Goal: Information Seeking & Learning: Learn about a topic

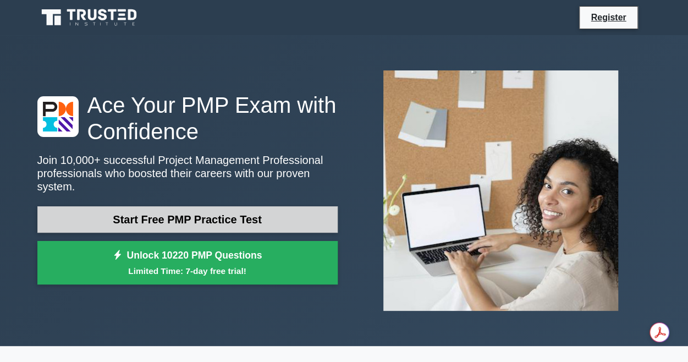
click at [200, 212] on link "Start Free PMP Practice Test" at bounding box center [187, 219] width 300 height 26
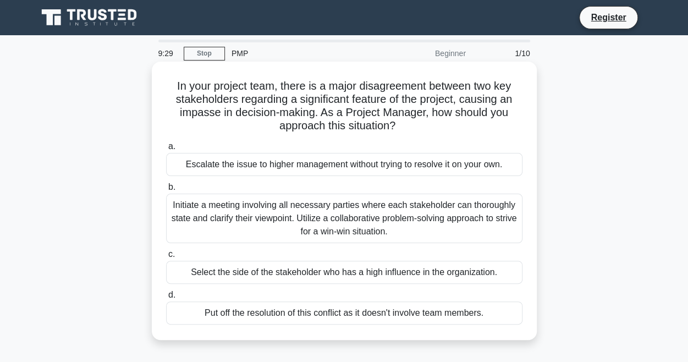
click at [396, 223] on div "Initiate a meeting involving all necessary parties where each stakeholder can t…" at bounding box center [344, 218] width 356 height 49
click at [166, 191] on input "b. Initiate a meeting involving all necessary parties where each stakeholder ca…" at bounding box center [166, 187] width 0 height 7
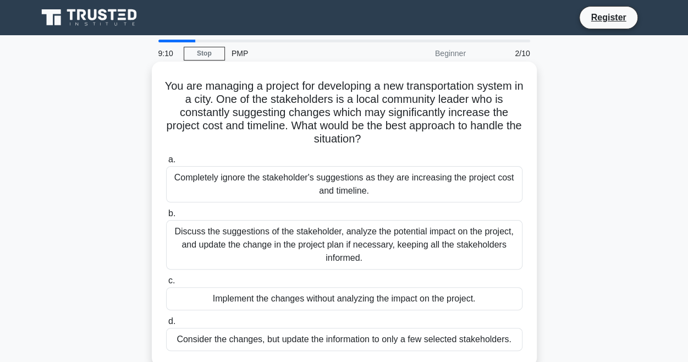
scroll to position [55, 0]
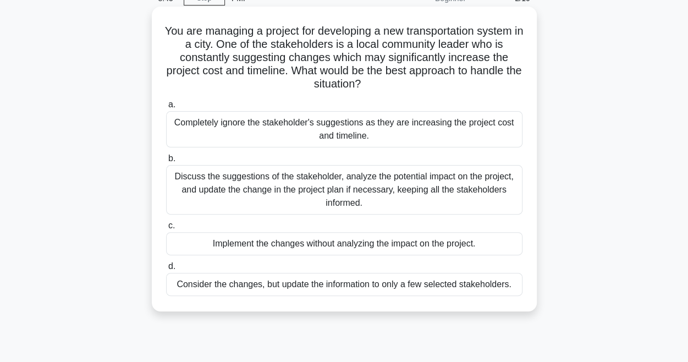
click at [397, 185] on div "Discuss the suggestions of the stakeholder, analyze the potential impact on the…" at bounding box center [344, 189] width 356 height 49
click at [166, 162] on input "b. Discuss the suggestions of the stakeholder, analyze the potential impact on …" at bounding box center [166, 158] width 0 height 7
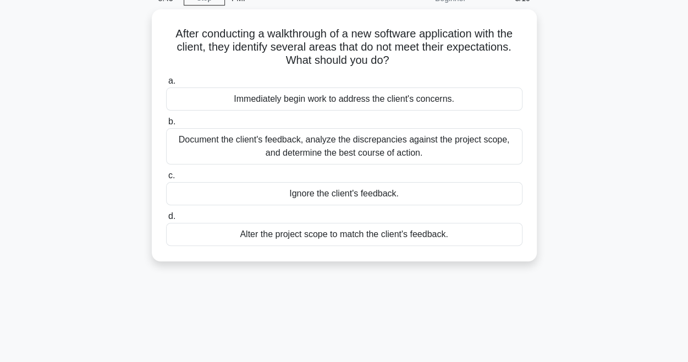
scroll to position [0, 0]
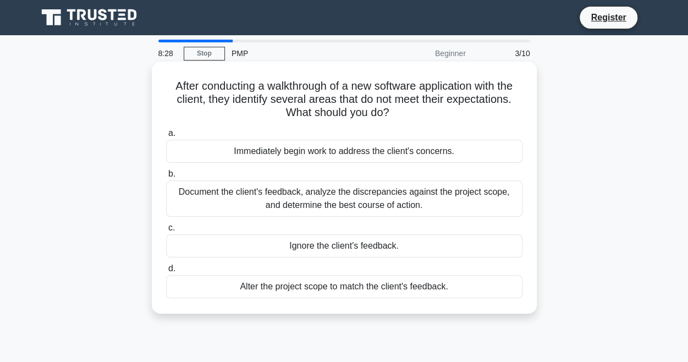
click at [366, 198] on div "Document the client's feedback, analyze the discrepancies against the project s…" at bounding box center [344, 198] width 356 height 36
click at [166, 178] on input "b. Document the client's feedback, analyze the discrepancies against the projec…" at bounding box center [166, 173] width 0 height 7
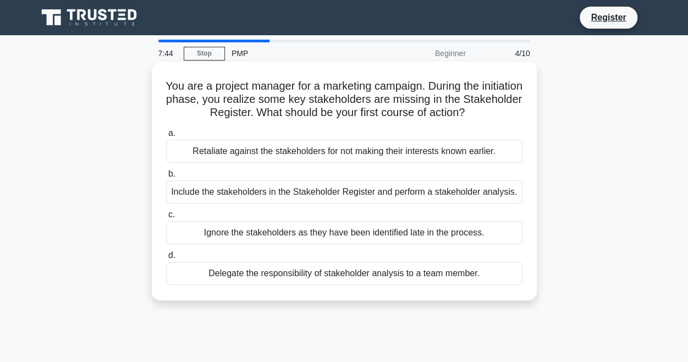
click at [417, 277] on div "Delegate the responsibility of stakeholder analysis to a team member." at bounding box center [344, 273] width 356 height 23
click at [166, 259] on input "d. Delegate the responsibility of stakeholder analysis to a team member." at bounding box center [166, 255] width 0 height 7
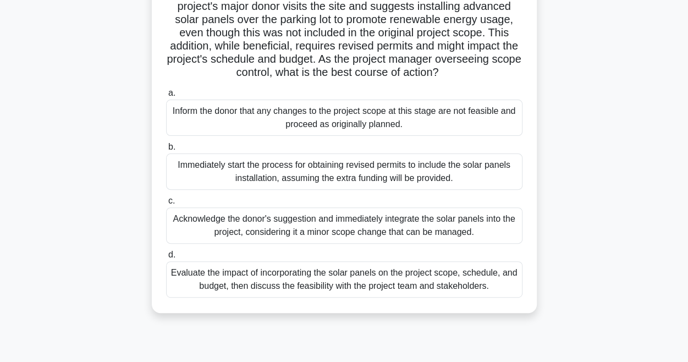
scroll to position [110, 0]
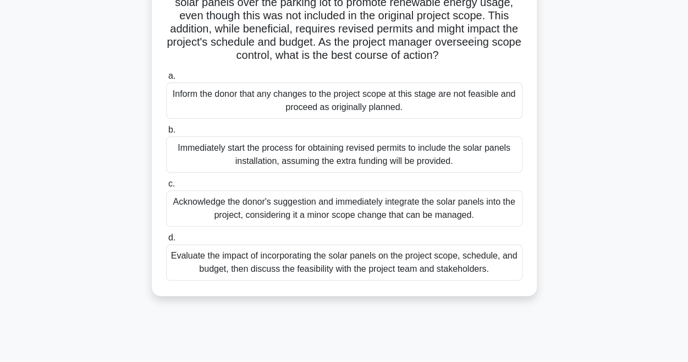
click at [390, 280] on div "Evaluate the impact of incorporating the solar panels on the project scope, sch…" at bounding box center [344, 262] width 356 height 36
click at [166, 241] on input "d. Evaluate the impact of incorporating the solar panels on the project scope, …" at bounding box center [166, 237] width 0 height 7
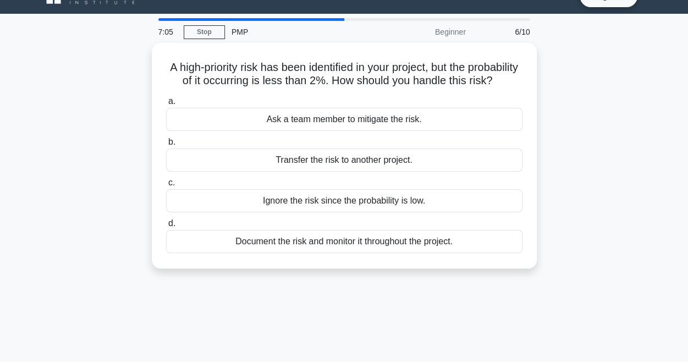
scroll to position [0, 0]
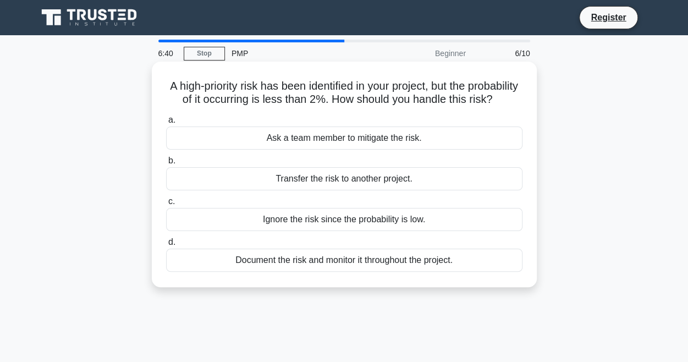
click at [366, 150] on div "Ask a team member to mitigate the risk." at bounding box center [344, 137] width 356 height 23
click at [166, 124] on input "a. Ask a team member to mitigate the risk." at bounding box center [166, 120] width 0 height 7
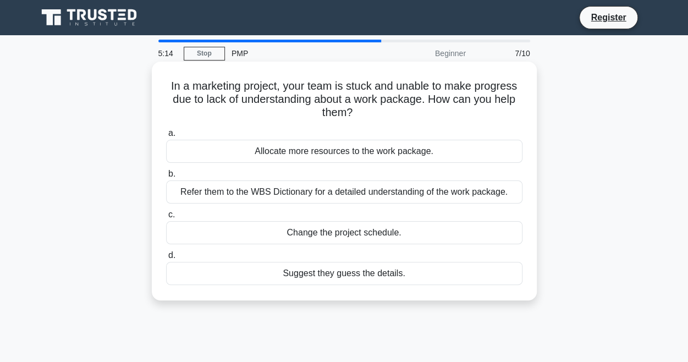
click at [330, 195] on div "Refer them to the WBS Dictionary for a detailed understanding of the work packa…" at bounding box center [344, 191] width 356 height 23
click at [166, 178] on input "b. Refer them to the WBS Dictionary for a detailed understanding of the work pa…" at bounding box center [166, 173] width 0 height 7
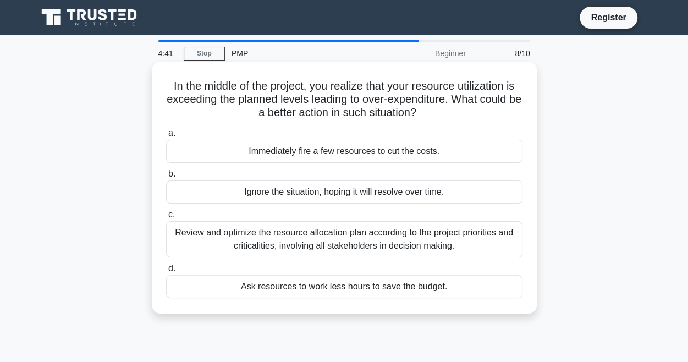
click at [424, 246] on div "Review and optimize the resource allocation plan according to the project prior…" at bounding box center [344, 239] width 356 height 36
click at [166, 218] on input "c. Review and optimize the resource allocation plan according to the project pr…" at bounding box center [166, 214] width 0 height 7
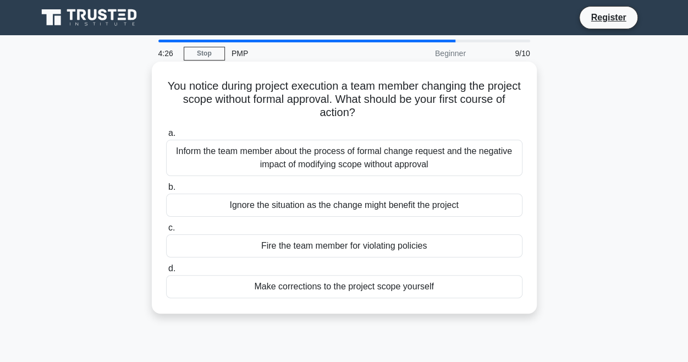
click at [405, 155] on div "Inform the team member about the process of formal change request and the negat…" at bounding box center [344, 158] width 356 height 36
click at [166, 137] on input "a. Inform the team member about the process of formal change request and the ne…" at bounding box center [166, 133] width 0 height 7
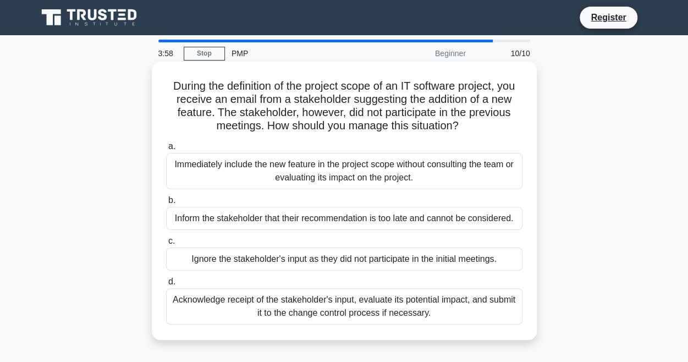
click at [430, 302] on div "Acknowledge receipt of the stakeholder's input, evaluate its potential impact, …" at bounding box center [344, 306] width 356 height 36
click at [166, 285] on input "d. Acknowledge receipt of the stakeholder's input, evaluate its potential impac…" at bounding box center [166, 281] width 0 height 7
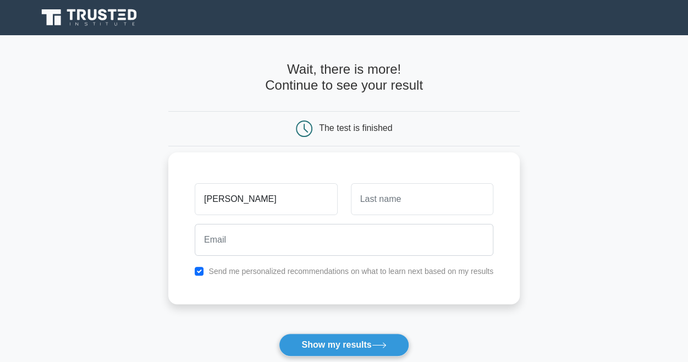
type input "[PERSON_NAME]"
type input "Graham"
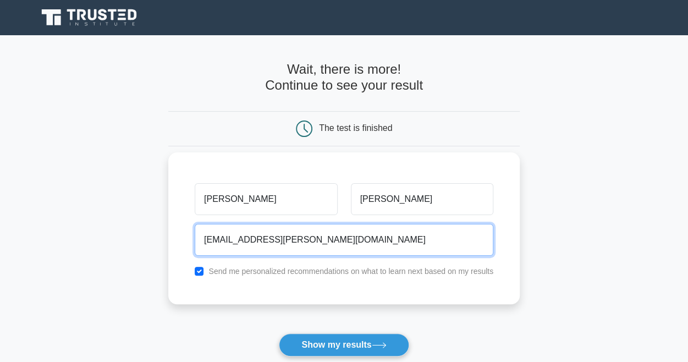
type input "ts.graham@gmail.com"
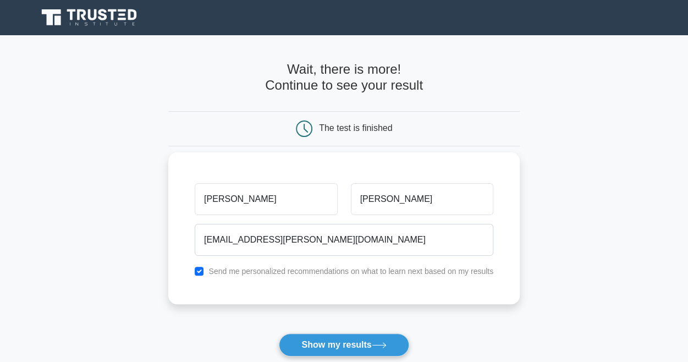
click at [429, 274] on label "Send me personalized recommendations on what to learn next based on my results" at bounding box center [350, 271] width 285 height 9
click at [230, 272] on label "Send me personalized recommendations on what to learn next based on my results" at bounding box center [350, 271] width 285 height 9
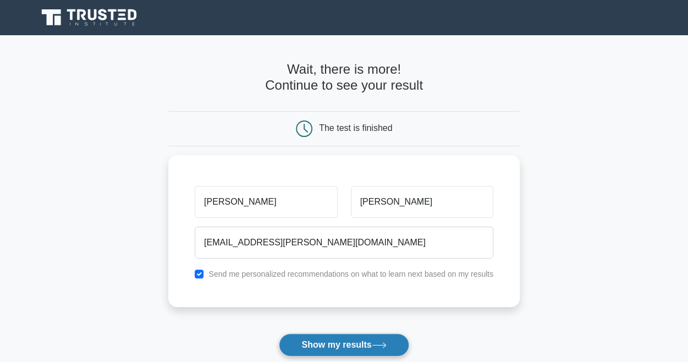
click at [345, 343] on button "Show my results" at bounding box center [344, 344] width 130 height 23
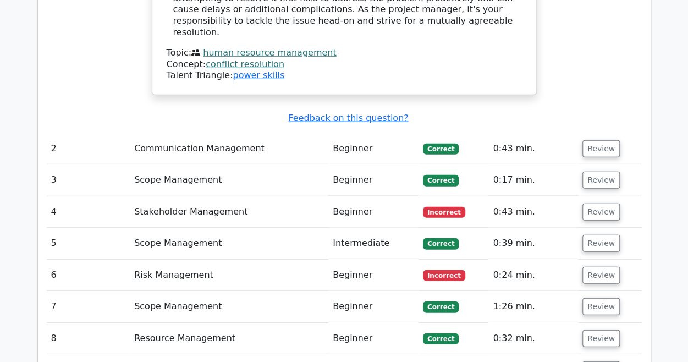
scroll to position [1430, 0]
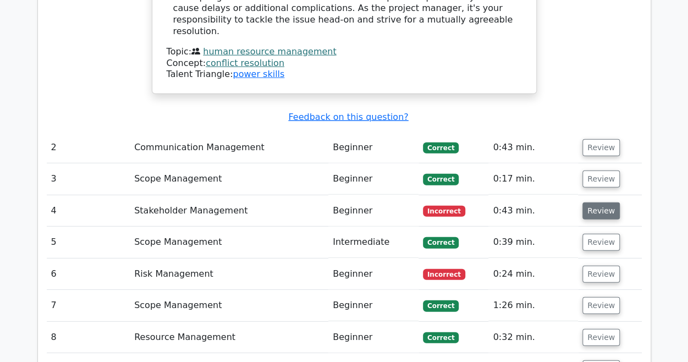
click at [608, 202] on button "Review" at bounding box center [600, 210] width 37 height 17
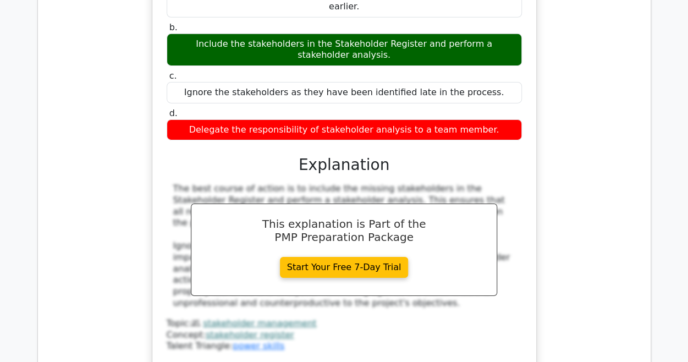
scroll to position [1759, 0]
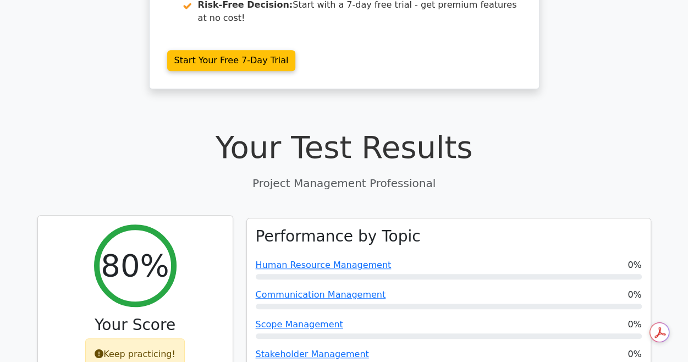
scroll to position [275, 0]
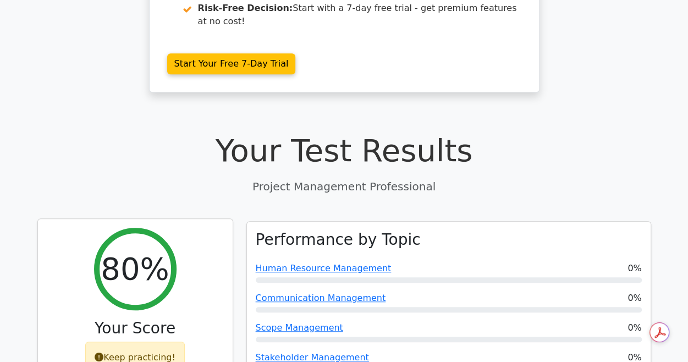
click at [136, 341] on div "Keep practicing!" at bounding box center [135, 357] width 100 height 32
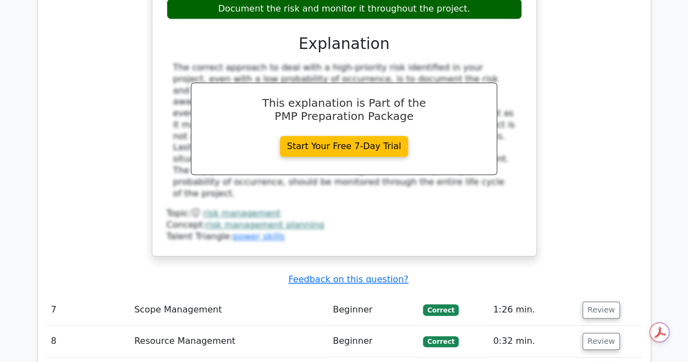
scroll to position [2862, 0]
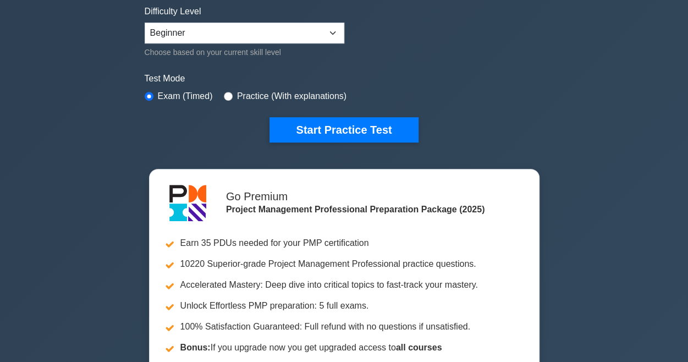
scroll to position [275, 0]
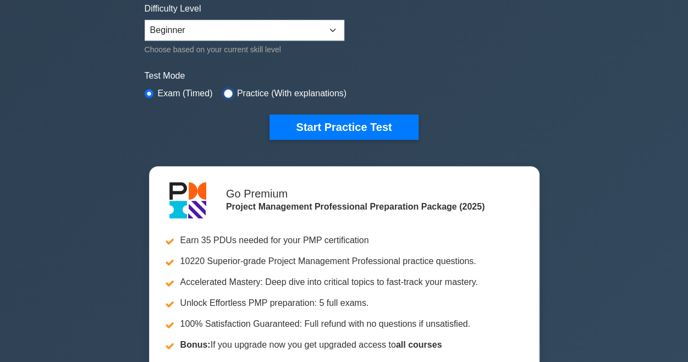
click at [225, 92] on input "radio" at bounding box center [228, 93] width 9 height 9
radio input "true"
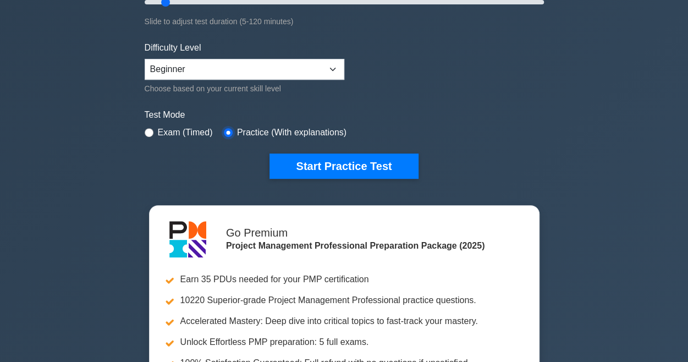
scroll to position [110, 0]
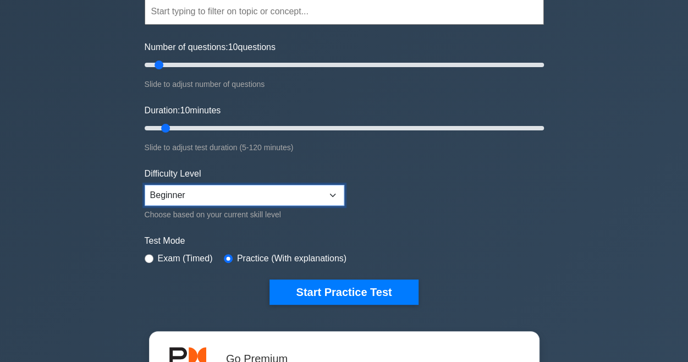
click at [275, 185] on select "Beginner Intermediate Expert" at bounding box center [245, 195] width 200 height 21
select select "intermediate"
click at [145, 185] on select "Beginner Intermediate Expert" at bounding box center [245, 195] width 200 height 21
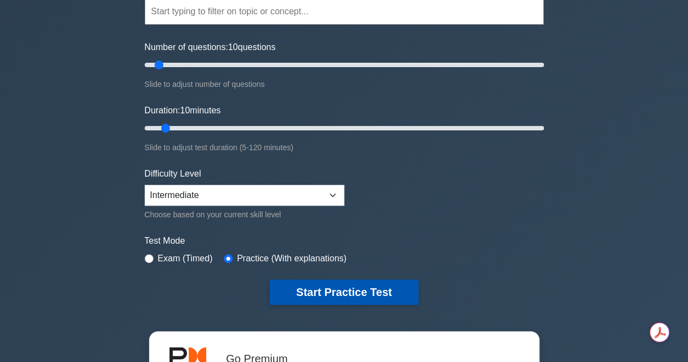
click at [350, 291] on button "Start Practice Test" at bounding box center [343, 291] width 148 height 25
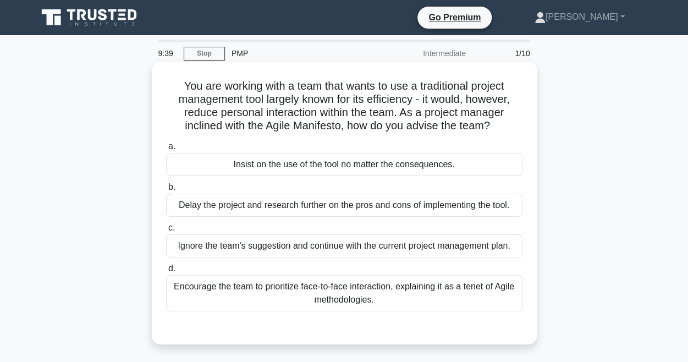
click at [468, 293] on div "Encourage the team to prioritize face-to-face interaction, explaining it as a t…" at bounding box center [344, 293] width 356 height 36
click at [166, 272] on input "d. Encourage the team to prioritize face-to-face interaction, explaining it as …" at bounding box center [166, 268] width 0 height 7
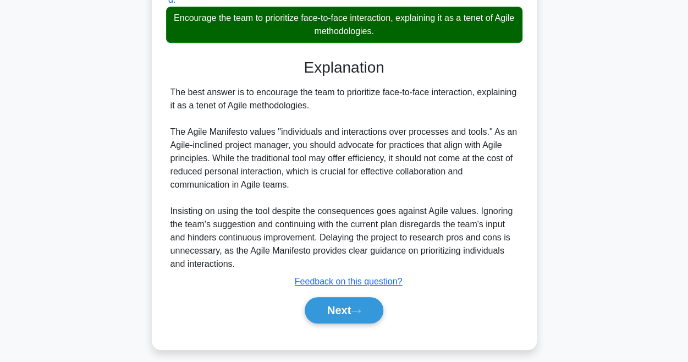
scroll to position [275, 0]
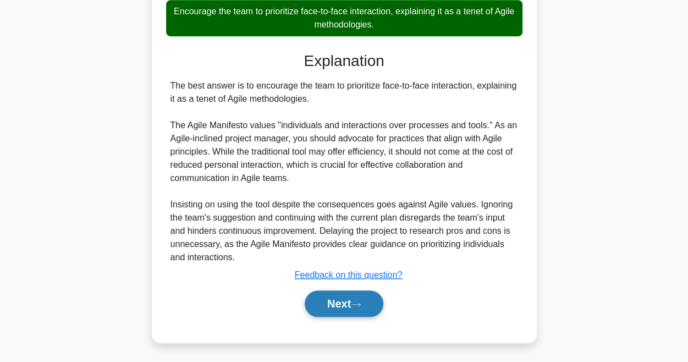
click at [351, 304] on button "Next" at bounding box center [344, 303] width 79 height 26
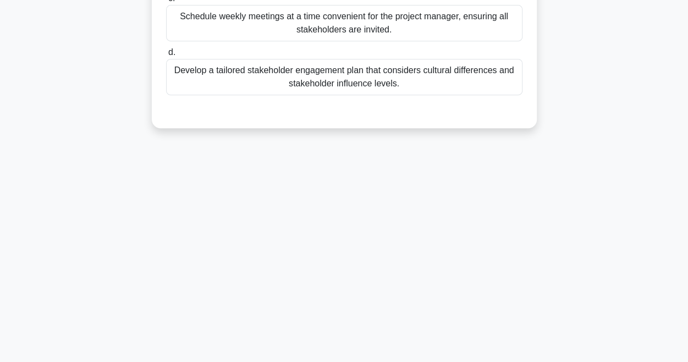
scroll to position [12, 0]
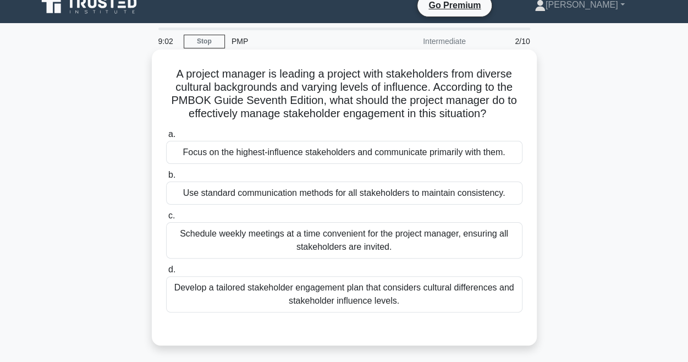
click at [374, 297] on div "Develop a tailored stakeholder engagement plan that considers cultural differen…" at bounding box center [344, 294] width 356 height 36
click at [166, 273] on input "d. Develop a tailored stakeholder engagement plan that considers cultural diffe…" at bounding box center [166, 269] width 0 height 7
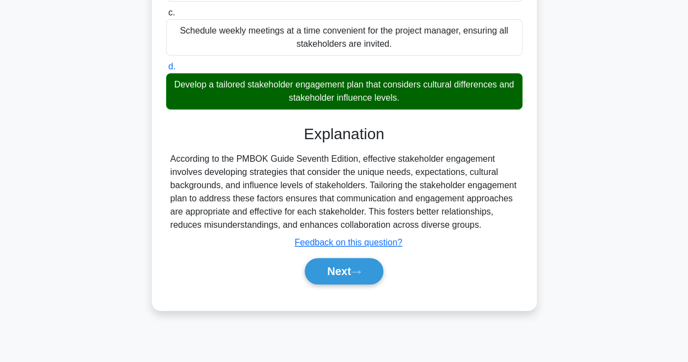
scroll to position [232, 0]
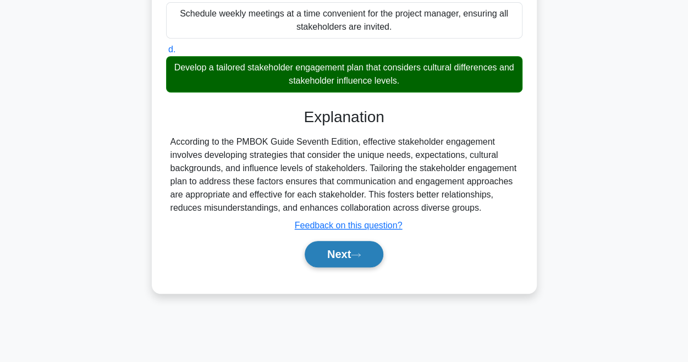
click at [342, 252] on button "Next" at bounding box center [344, 254] width 79 height 26
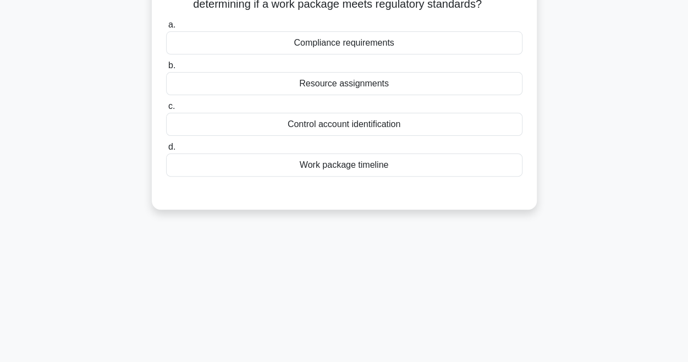
scroll to position [12, 0]
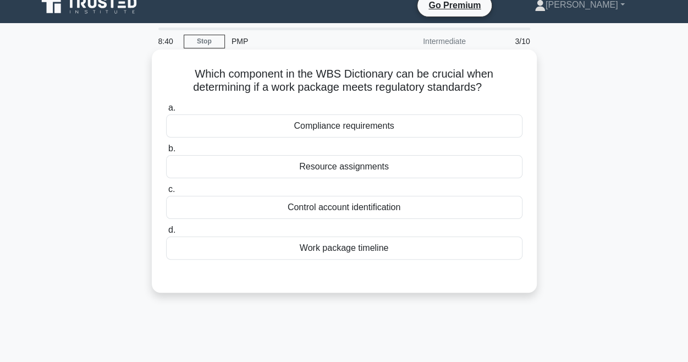
click at [416, 130] on div "Compliance requirements" at bounding box center [344, 125] width 356 height 23
click at [166, 112] on input "a. Compliance requirements" at bounding box center [166, 107] width 0 height 7
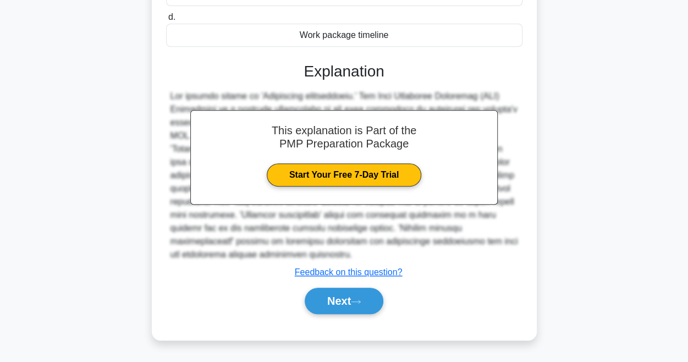
scroll to position [232, 0]
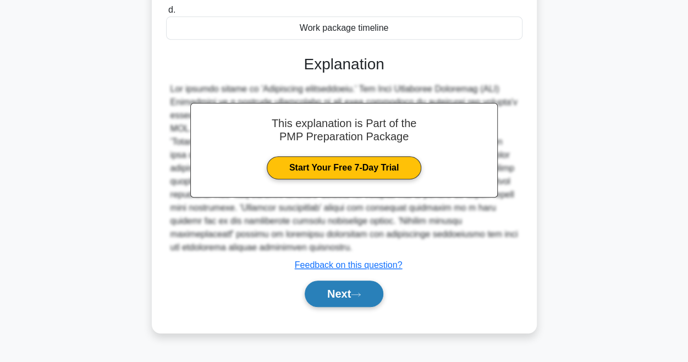
click at [346, 292] on button "Next" at bounding box center [344, 293] width 79 height 26
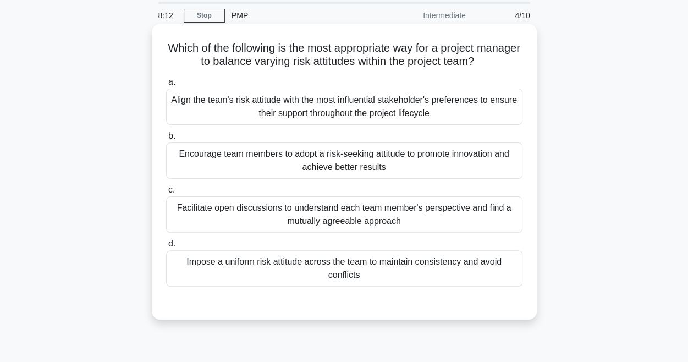
scroll to position [55, 0]
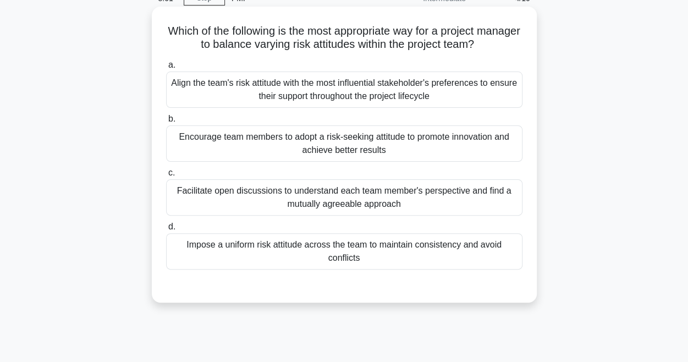
click at [472, 140] on div "Encourage team members to adopt a risk-seeking attitude to promote innovation a…" at bounding box center [344, 143] width 356 height 36
click at [166, 123] on input "b. Encourage team members to adopt a risk-seeking attitude to promote innovatio…" at bounding box center [166, 118] width 0 height 7
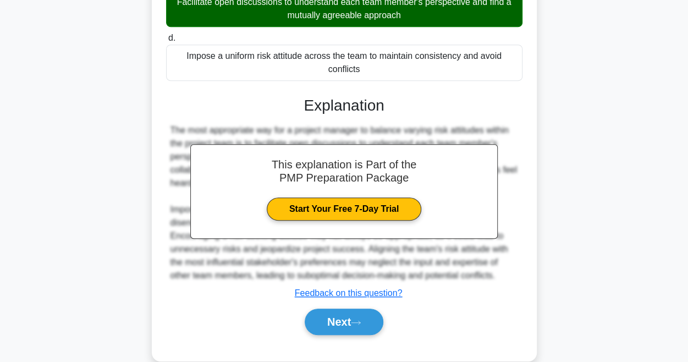
scroll to position [263, 0]
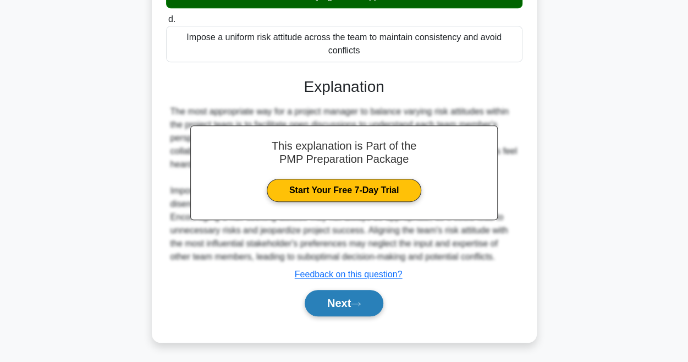
click at [340, 300] on button "Next" at bounding box center [344, 303] width 79 height 26
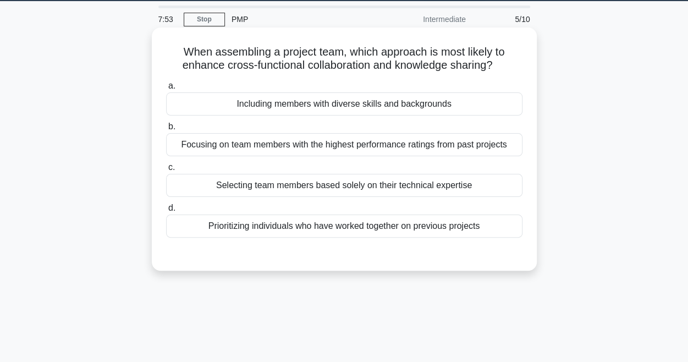
scroll to position [12, 0]
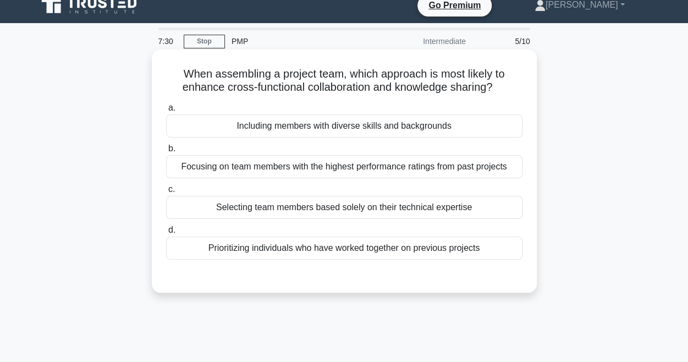
click at [386, 125] on div "Including members with diverse skills and backgrounds" at bounding box center [344, 125] width 356 height 23
click at [166, 112] on input "a. Including members with diverse skills and backgrounds" at bounding box center [166, 107] width 0 height 7
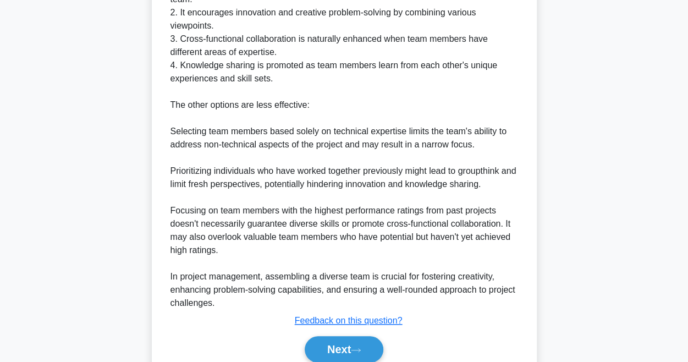
scroll to position [433, 0]
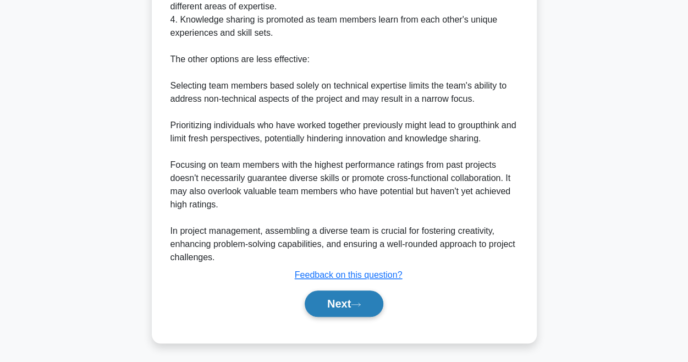
click at [332, 298] on button "Next" at bounding box center [344, 303] width 79 height 26
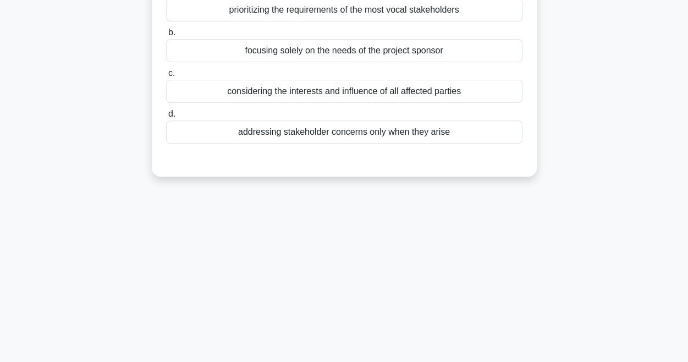
scroll to position [12, 0]
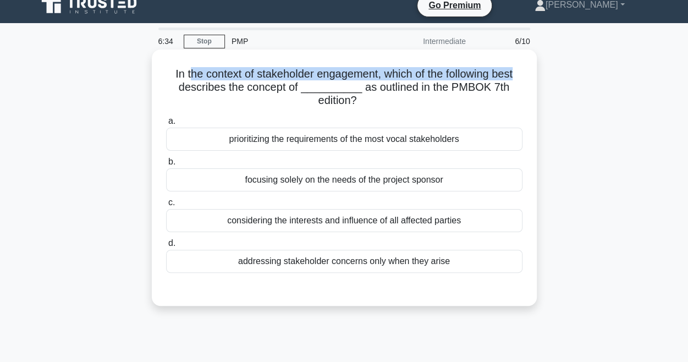
drag, startPoint x: 184, startPoint y: 76, endPoint x: 518, endPoint y: 78, distance: 334.9
click at [518, 78] on h5 "In the context of stakeholder engagement, which of the following best describes…" at bounding box center [344, 87] width 358 height 41
click at [211, 77] on h5 "In the context of stakeholder engagement, which of the following best describes…" at bounding box center [344, 87] width 358 height 41
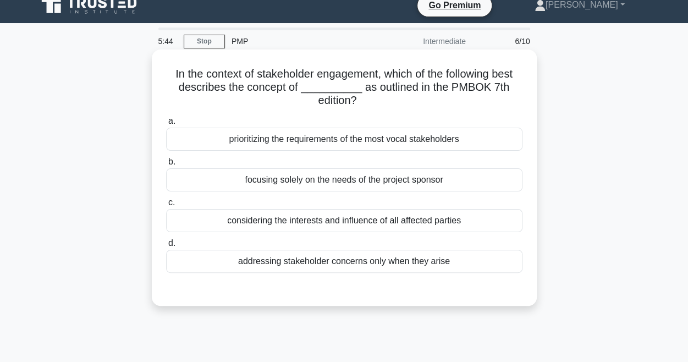
click at [424, 223] on div "considering the interests and influence of all affected parties" at bounding box center [344, 220] width 356 height 23
click at [166, 206] on input "c. considering the interests and influence of all affected parties" at bounding box center [166, 202] width 0 height 7
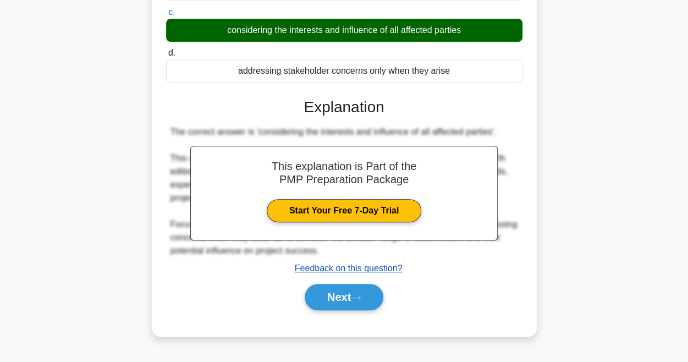
scroll to position [232, 0]
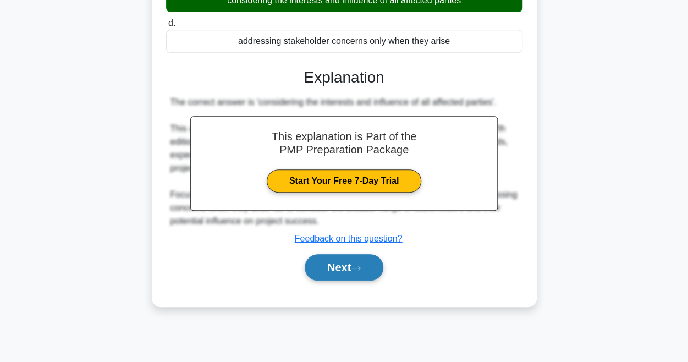
click at [345, 267] on button "Next" at bounding box center [344, 267] width 79 height 26
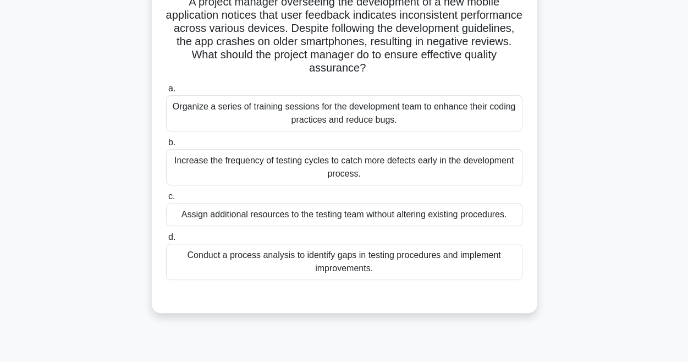
scroll to position [67, 0]
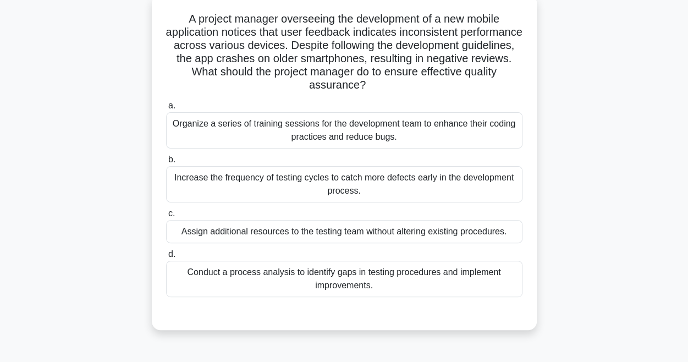
click at [408, 280] on div "Conduct a process analysis to identify gaps in testing procedures and implement…" at bounding box center [344, 279] width 356 height 36
click at [166, 258] on input "d. Conduct a process analysis to identify gaps in testing procedures and implem…" at bounding box center [166, 254] width 0 height 7
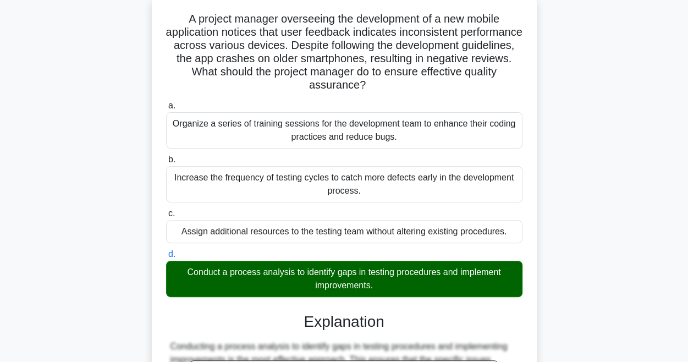
scroll to position [275, 0]
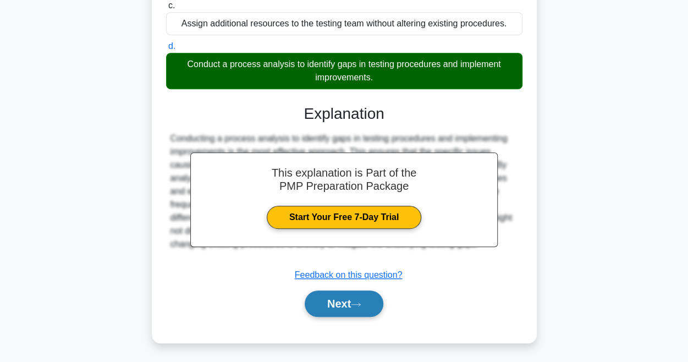
click at [363, 307] on button "Next" at bounding box center [344, 303] width 79 height 26
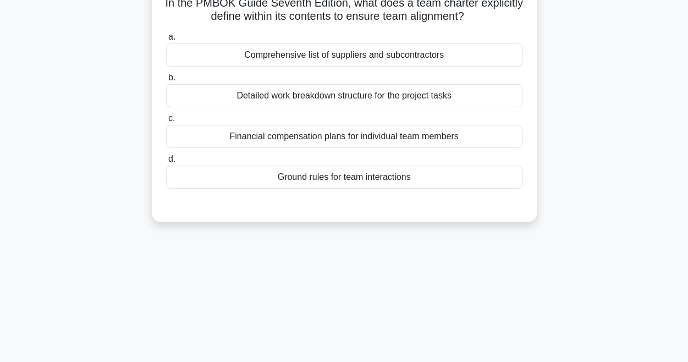
scroll to position [12, 0]
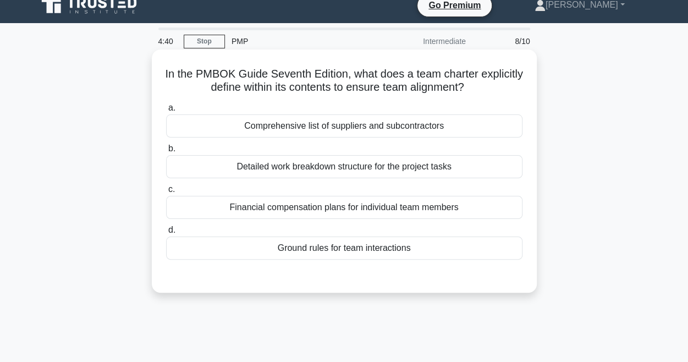
click at [313, 248] on div "Ground rules for team interactions" at bounding box center [344, 247] width 356 height 23
click at [166, 234] on input "d. Ground rules for team interactions" at bounding box center [166, 230] width 0 height 7
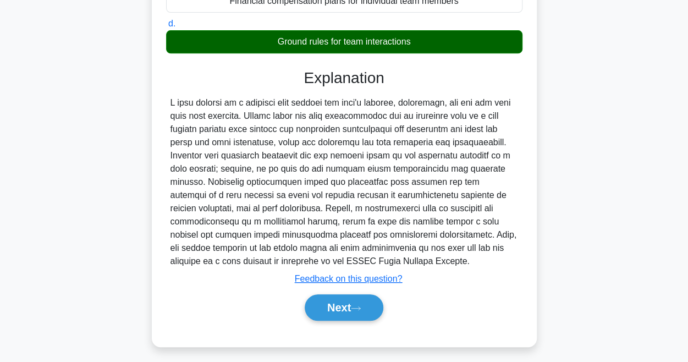
scroll to position [232, 0]
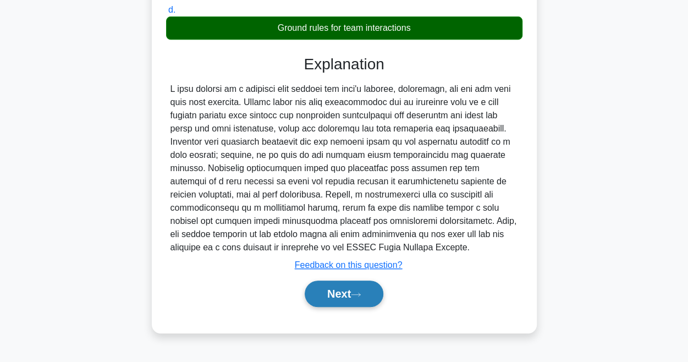
click at [345, 286] on button "Next" at bounding box center [344, 293] width 79 height 26
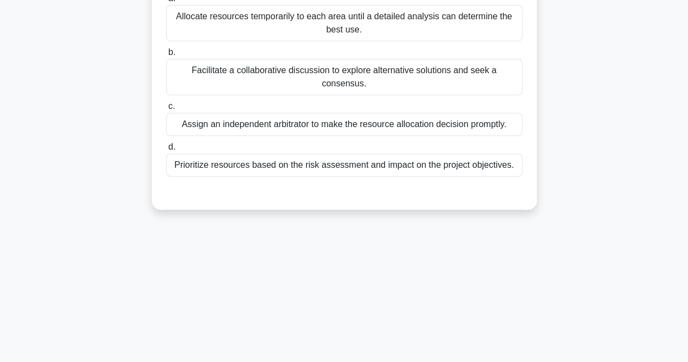
scroll to position [67, 0]
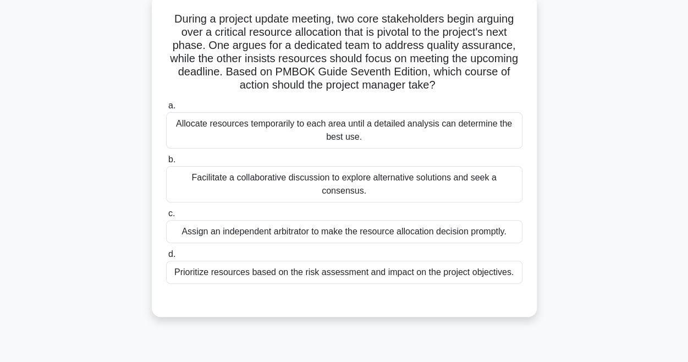
click at [341, 180] on div "Facilitate a collaborative discussion to explore alternative solutions and seek…" at bounding box center [344, 184] width 356 height 36
click at [166, 163] on input "b. Facilitate a collaborative discussion to explore alternative solutions and s…" at bounding box center [166, 159] width 0 height 7
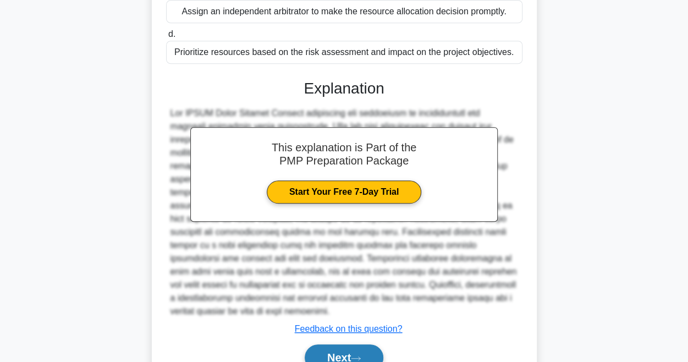
click at [334, 347] on button "Next" at bounding box center [344, 357] width 79 height 26
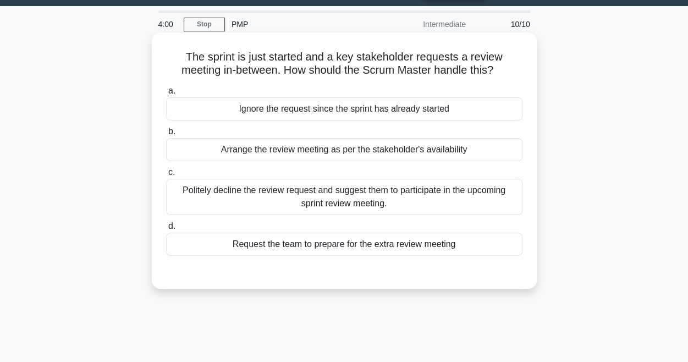
scroll to position [12, 0]
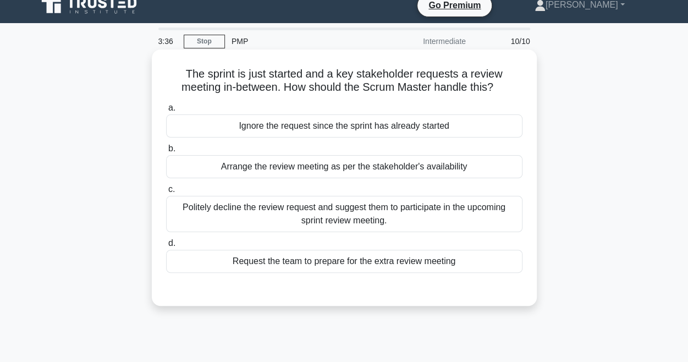
click at [337, 262] on div "Request the team to prepare for the extra review meeting" at bounding box center [344, 261] width 356 height 23
click at [166, 247] on input "d. Request the team to prepare for the extra review meeting" at bounding box center [166, 243] width 0 height 7
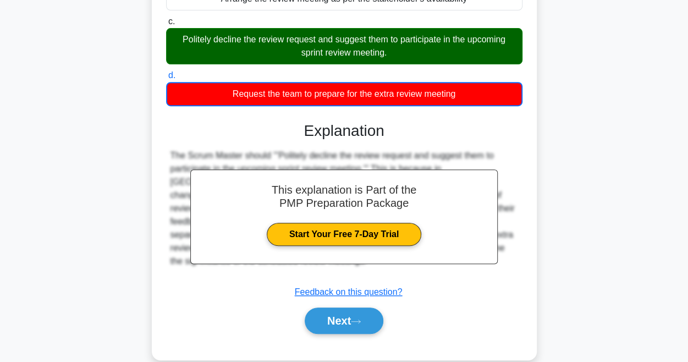
scroll to position [232, 0]
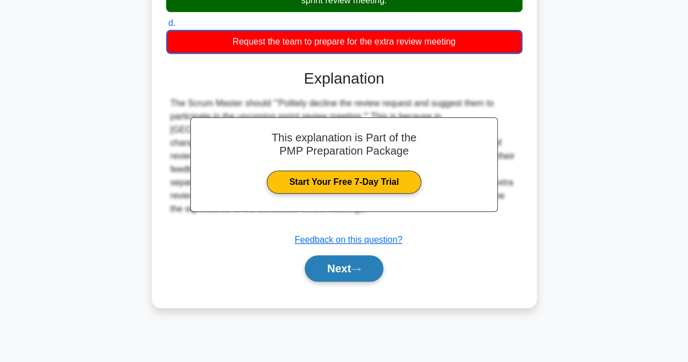
click at [343, 268] on button "Next" at bounding box center [344, 268] width 79 height 26
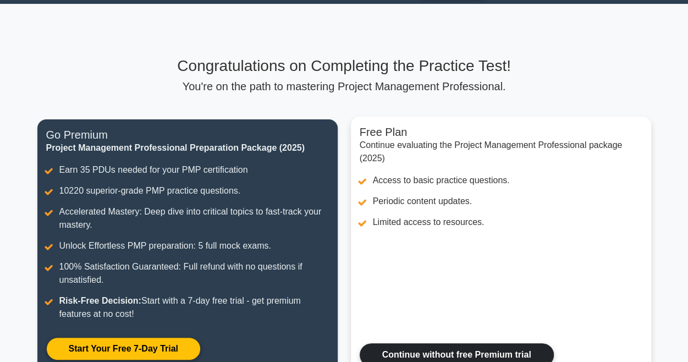
scroll to position [165, 0]
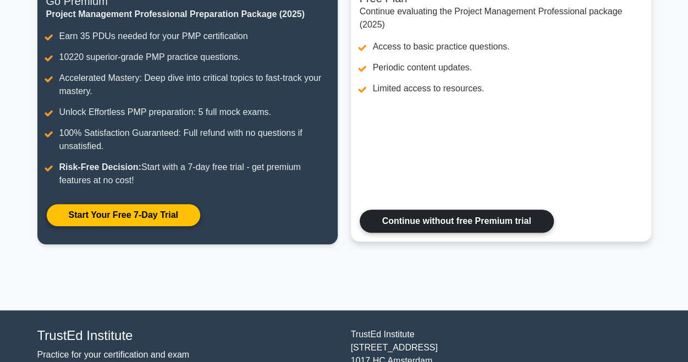
click at [465, 225] on link "Continue without free Premium trial" at bounding box center [457, 220] width 194 height 23
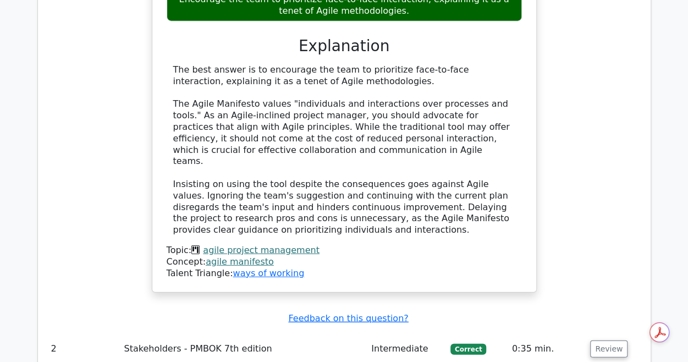
scroll to position [1540, 0]
